Goal: Navigation & Orientation: Understand site structure

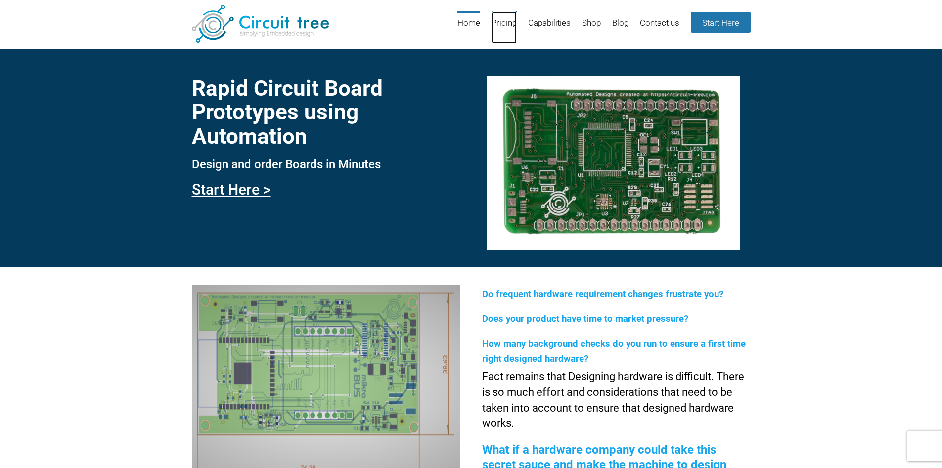
click at [501, 21] on link "Pricing" at bounding box center [504, 27] width 25 height 32
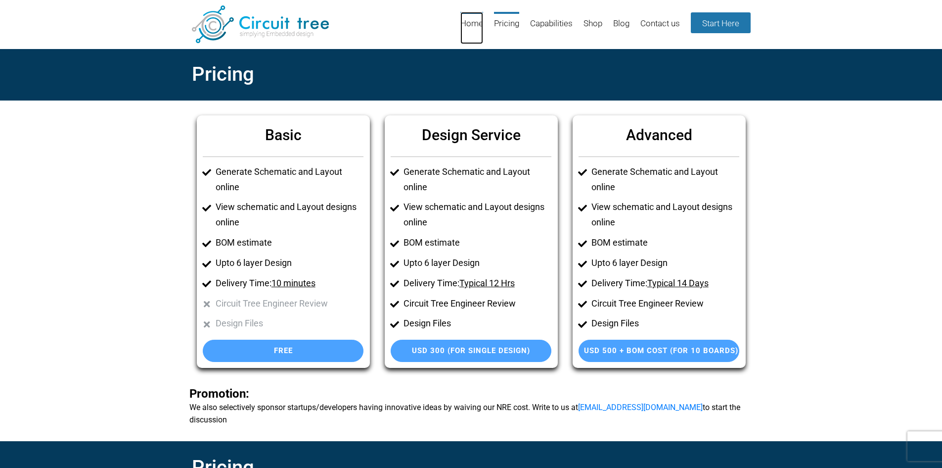
click at [469, 24] on link "Home" at bounding box center [472, 28] width 23 height 32
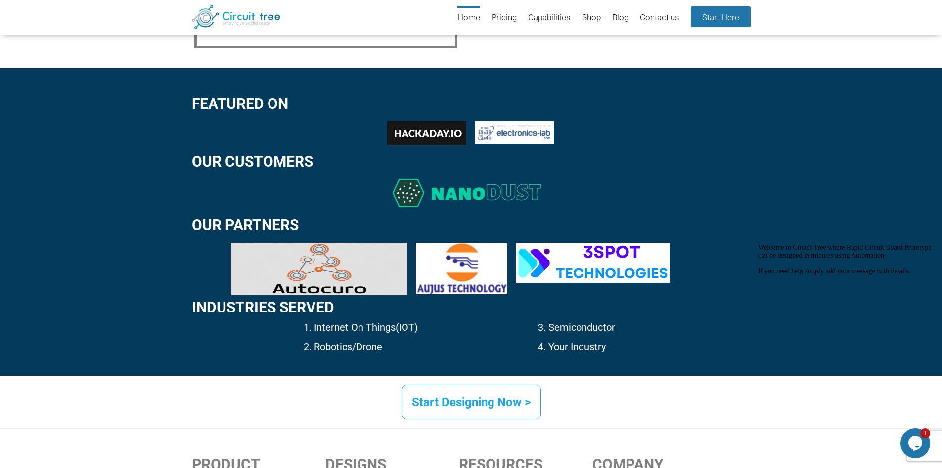
scroll to position [1440, 0]
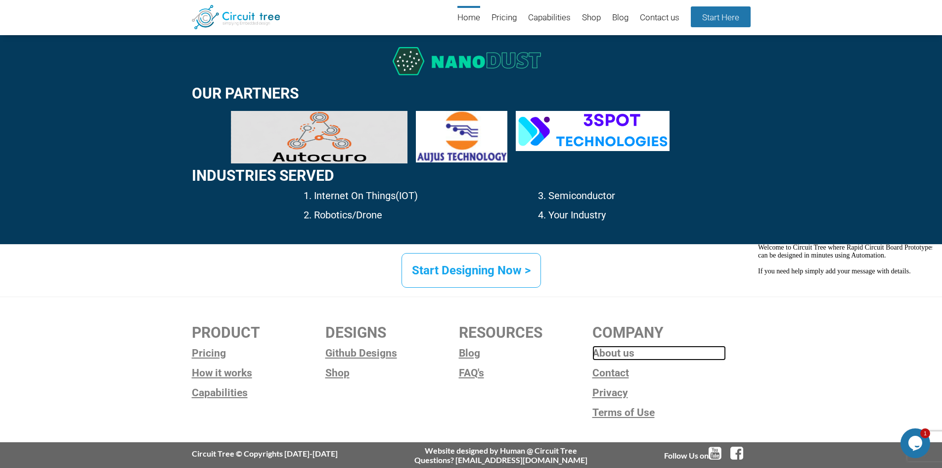
click at [617, 352] on link "About us" at bounding box center [660, 352] width 134 height 15
